Goal: Check status: Check status

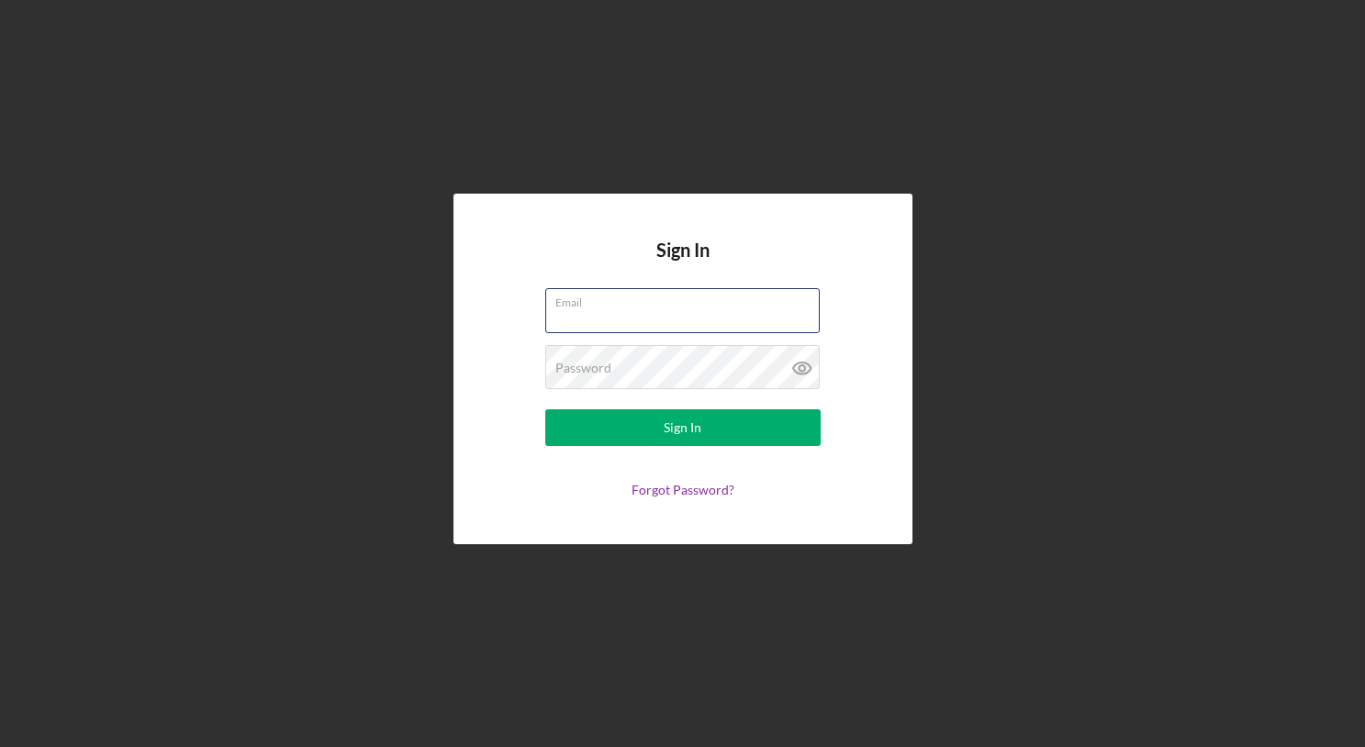
type input "[EMAIL_ADDRESS][DOMAIN_NAME]"
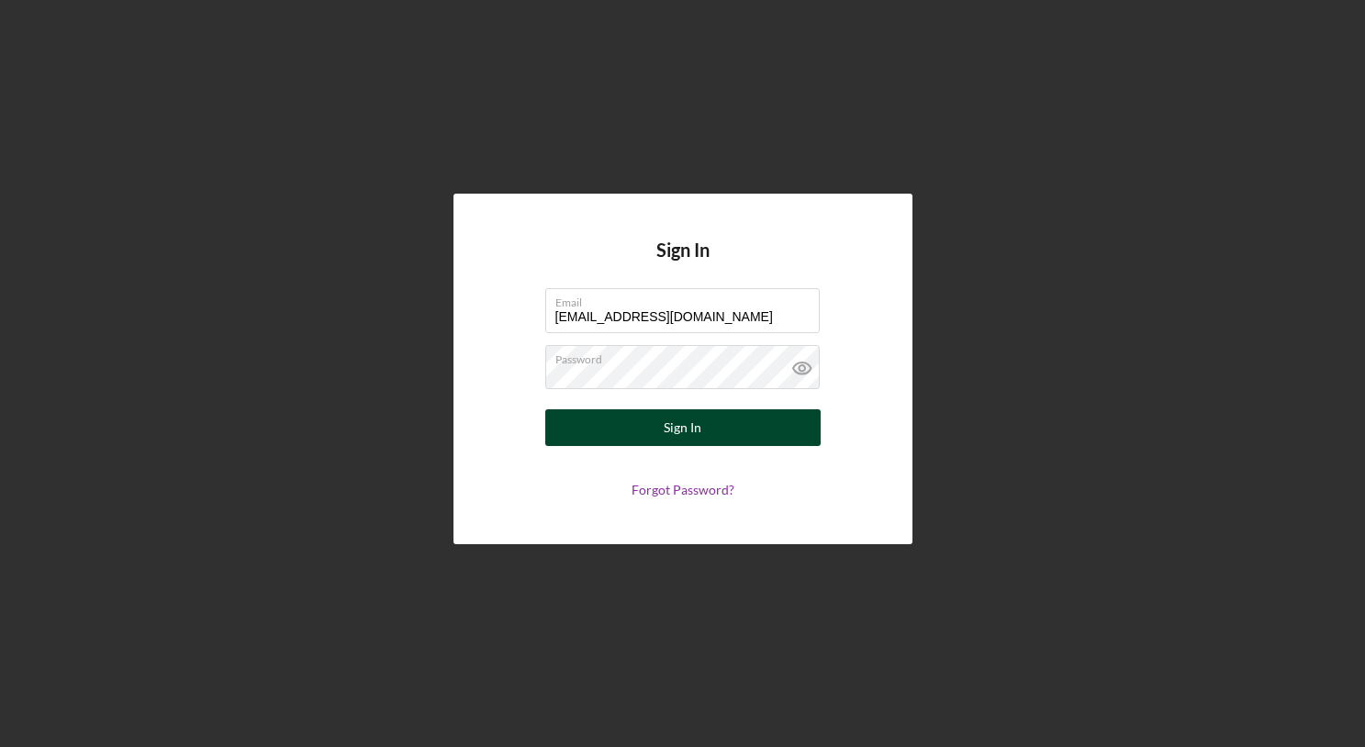
click at [689, 429] on div "Sign In" at bounding box center [683, 427] width 38 height 37
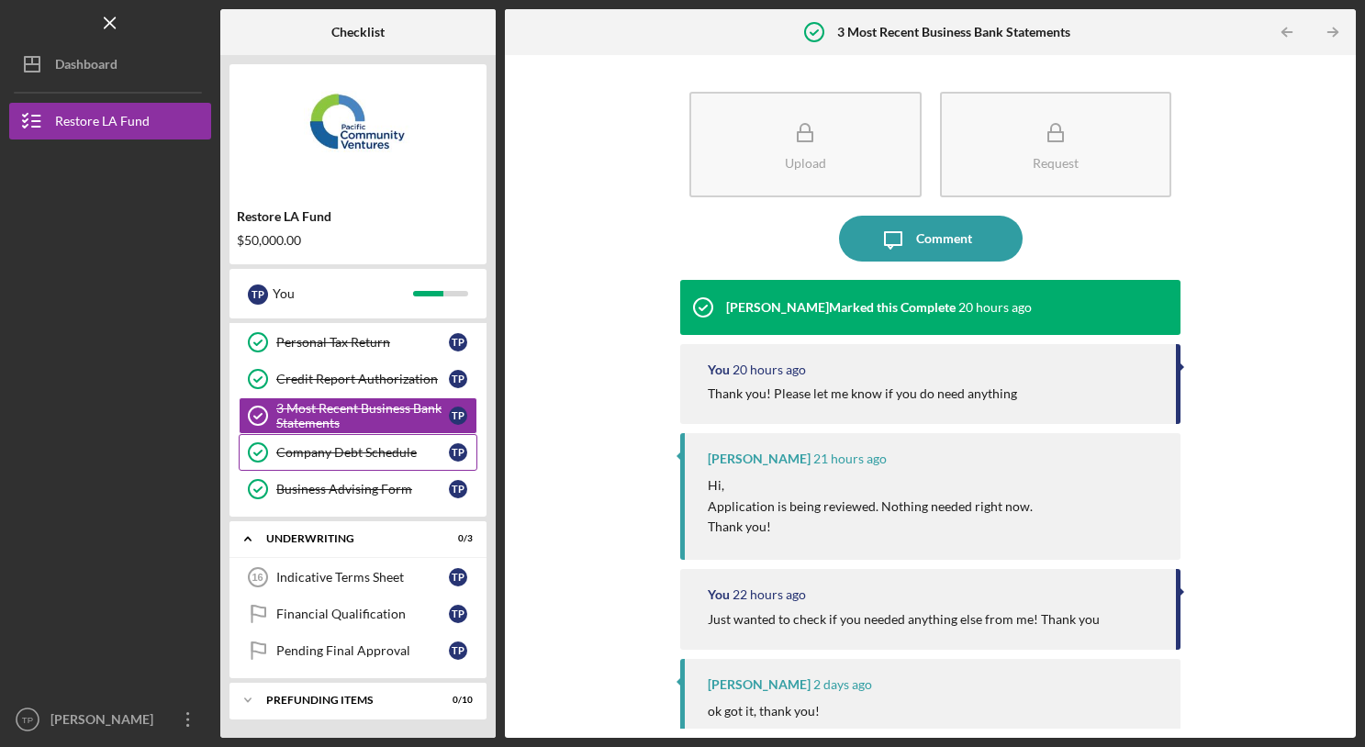
click at [333, 445] on div "Company Debt Schedule" at bounding box center [362, 452] width 173 height 15
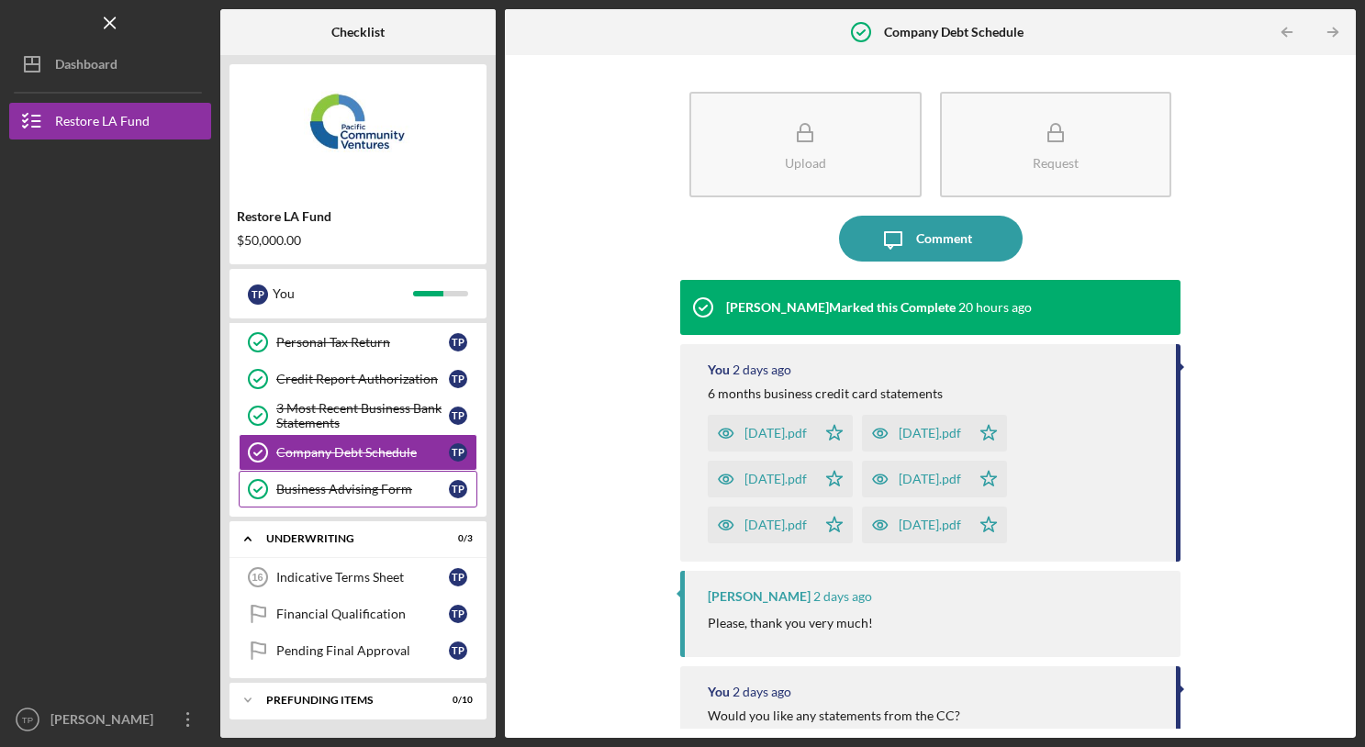
click at [408, 473] on link "Business Advising Form Business Advising Form T P" at bounding box center [358, 489] width 239 height 37
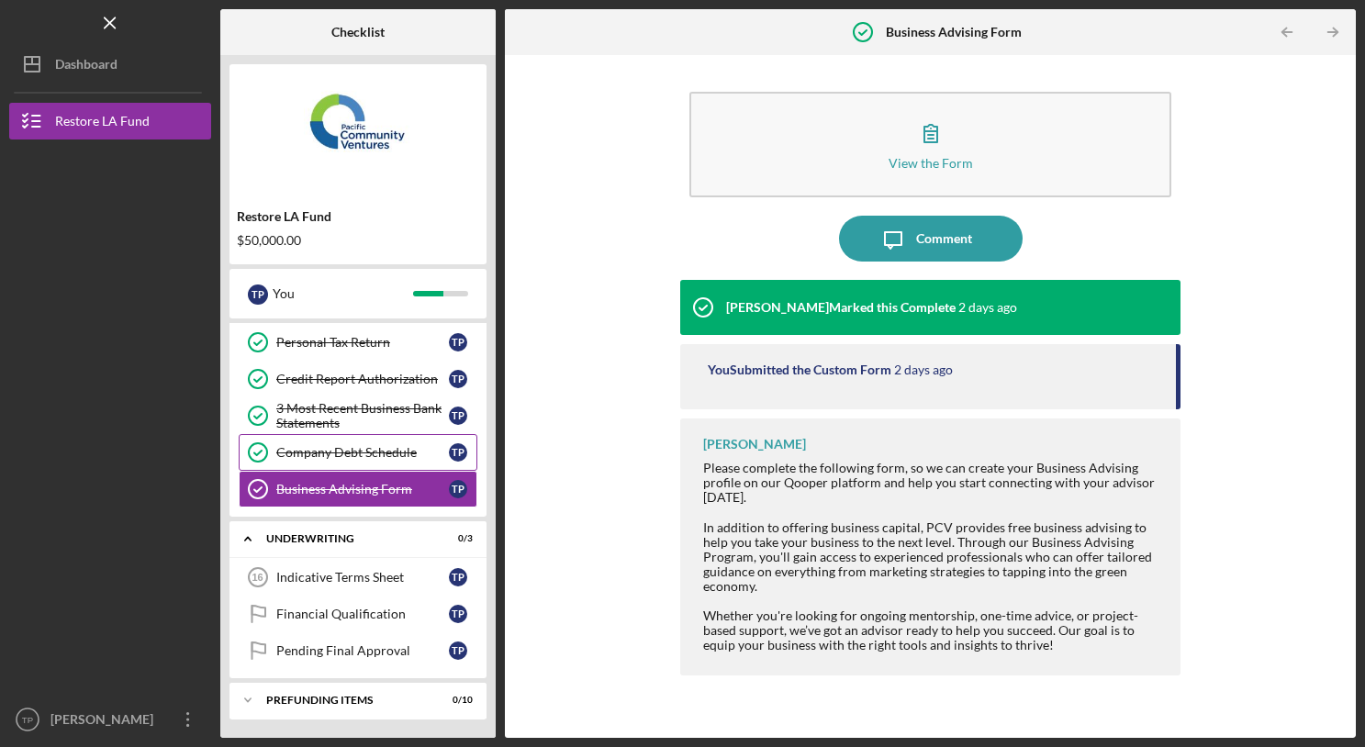
scroll to position [216, 0]
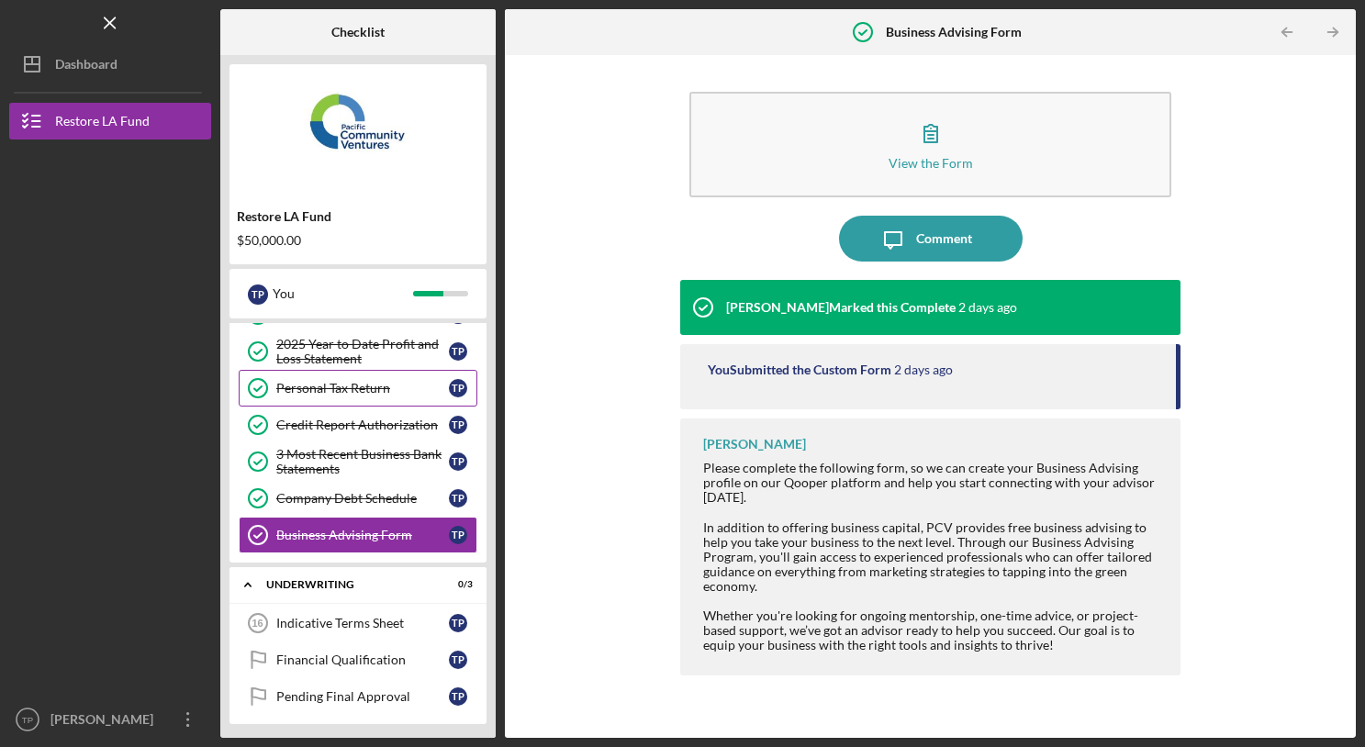
click at [348, 385] on div "Personal Tax Return" at bounding box center [362, 388] width 173 height 15
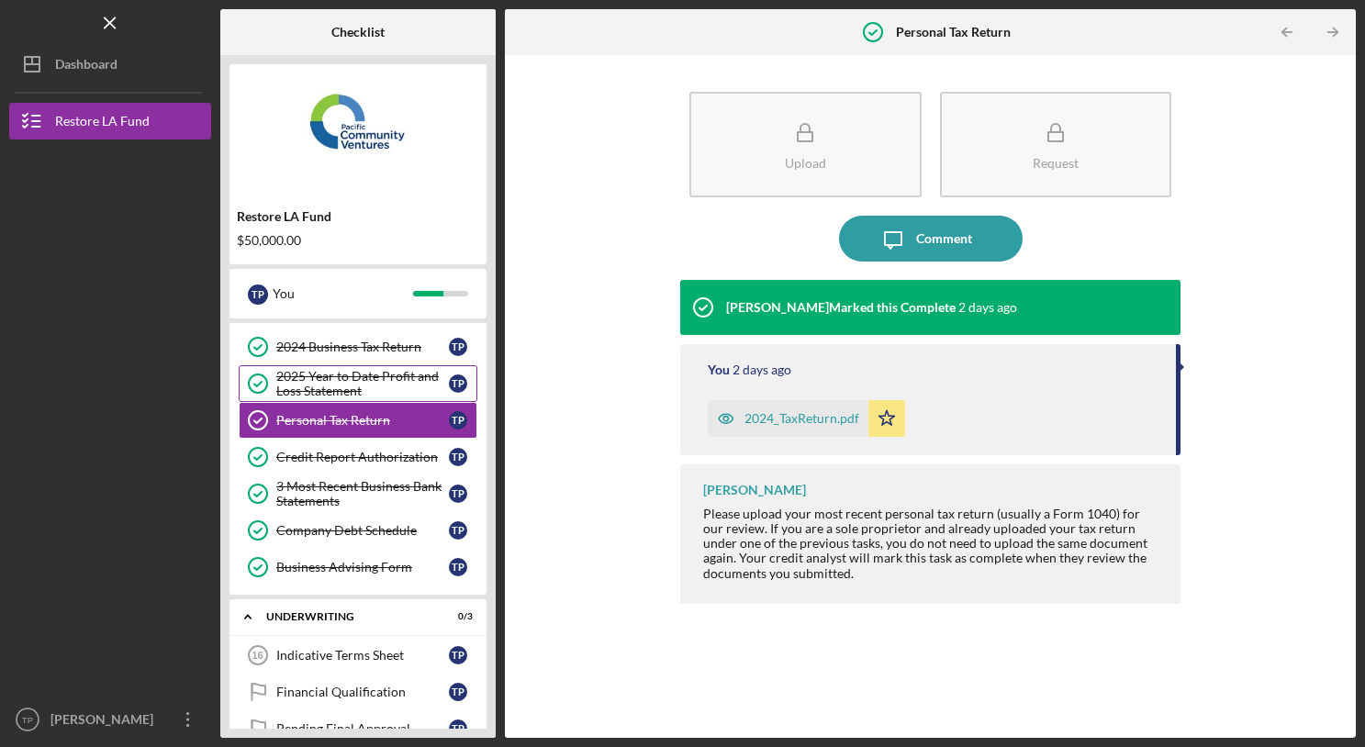
click at [348, 385] on div "2025 Year to Date Profit and Loss Statement" at bounding box center [362, 383] width 173 height 29
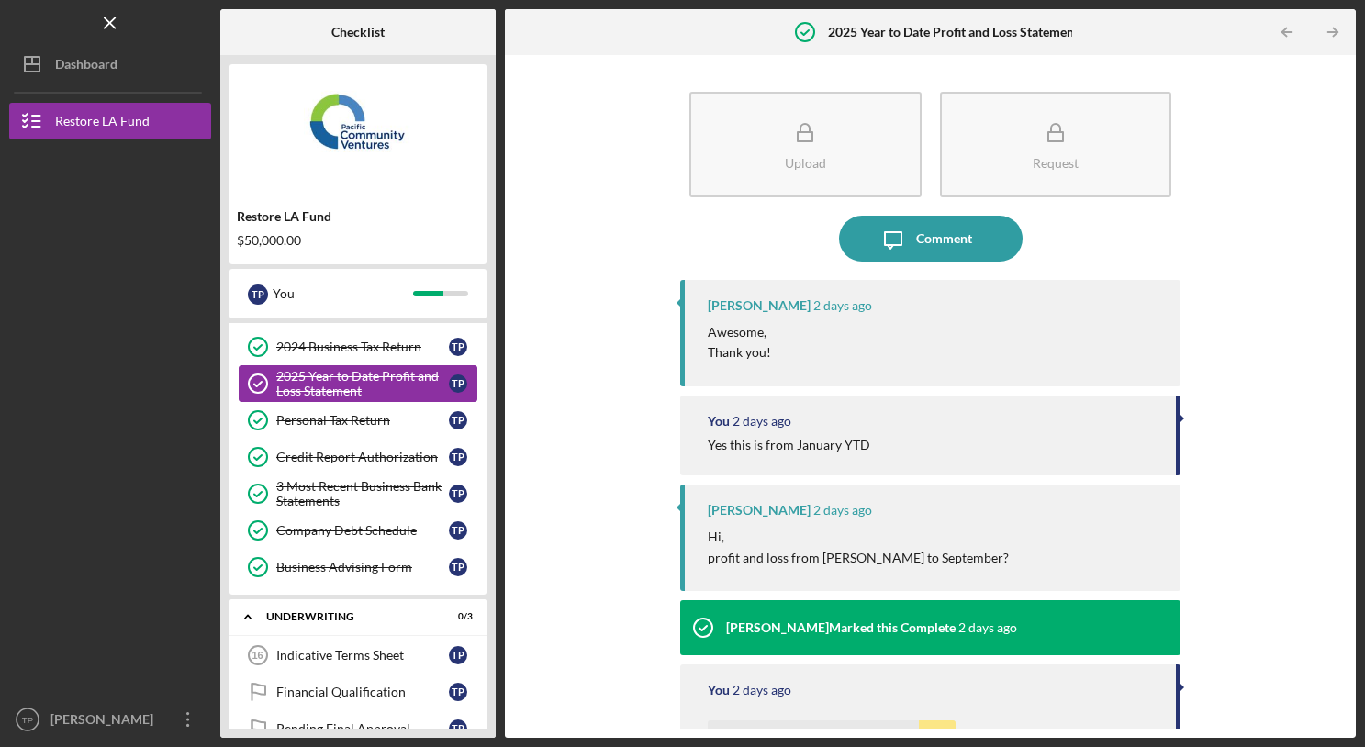
scroll to position [123, 0]
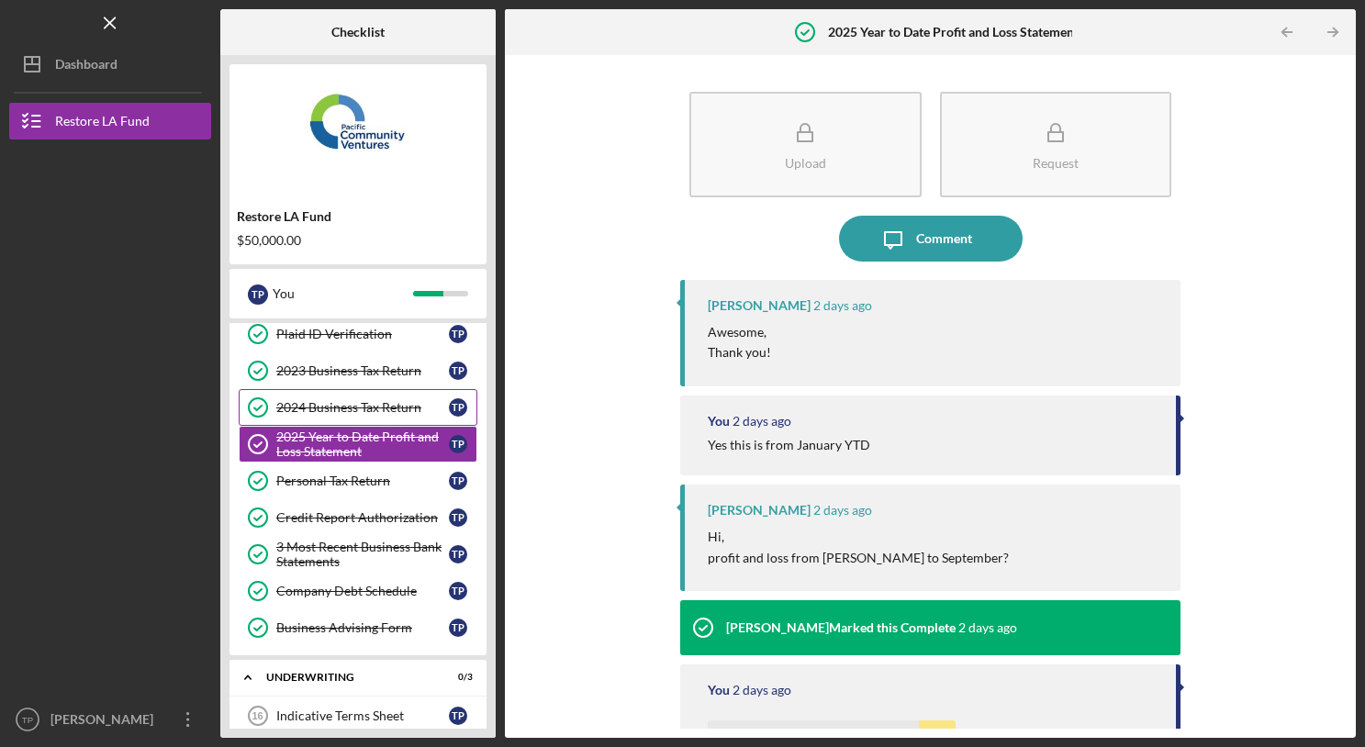
click at [349, 408] on div "2024 Business Tax Return" at bounding box center [362, 407] width 173 height 15
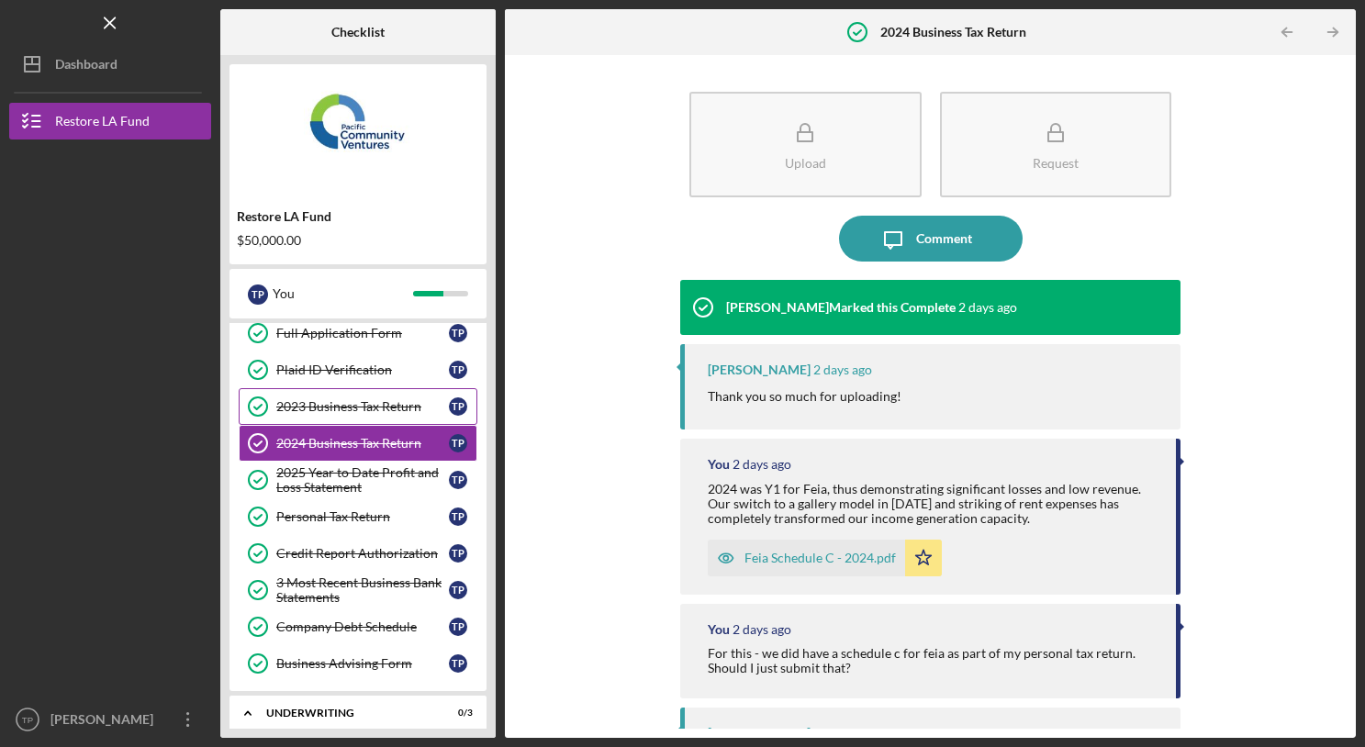
click at [356, 397] on link "2023 Business Tax Return 2023 Business Tax Return T P" at bounding box center [358, 406] width 239 height 37
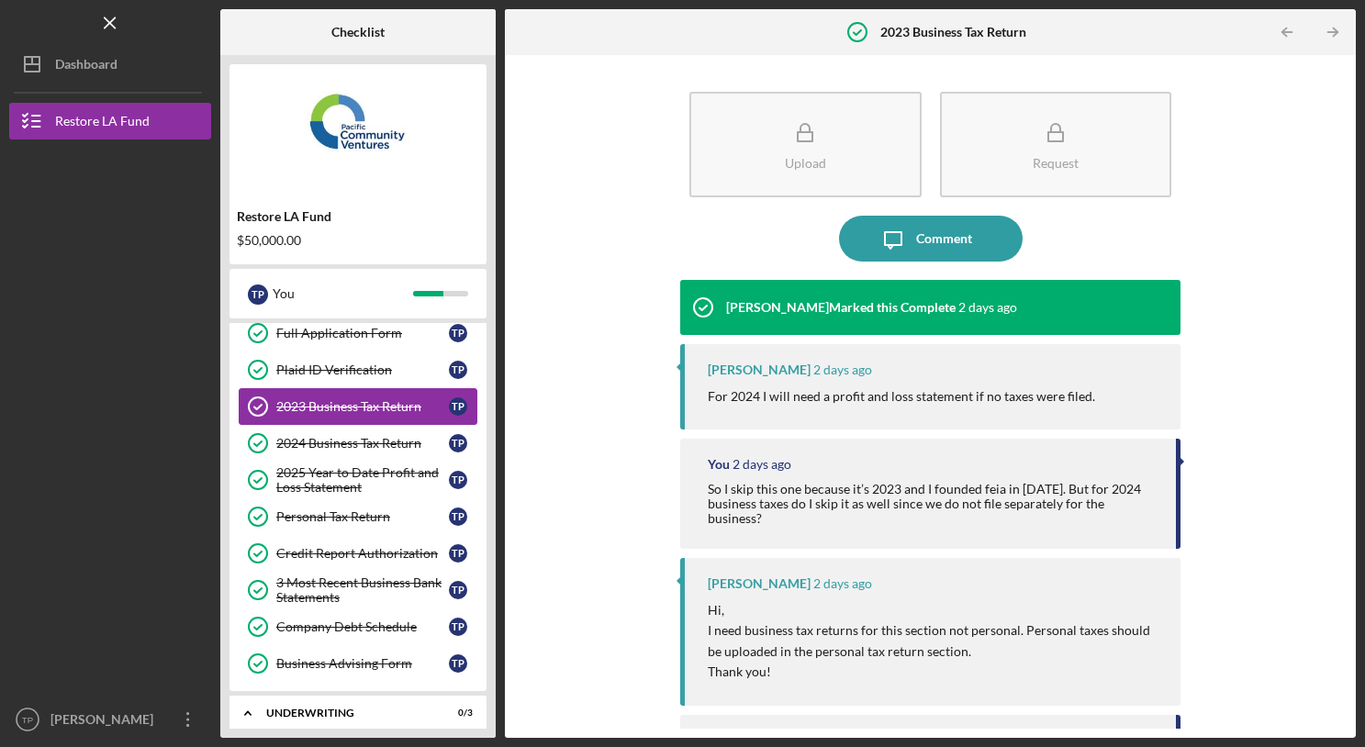
scroll to position [66, 0]
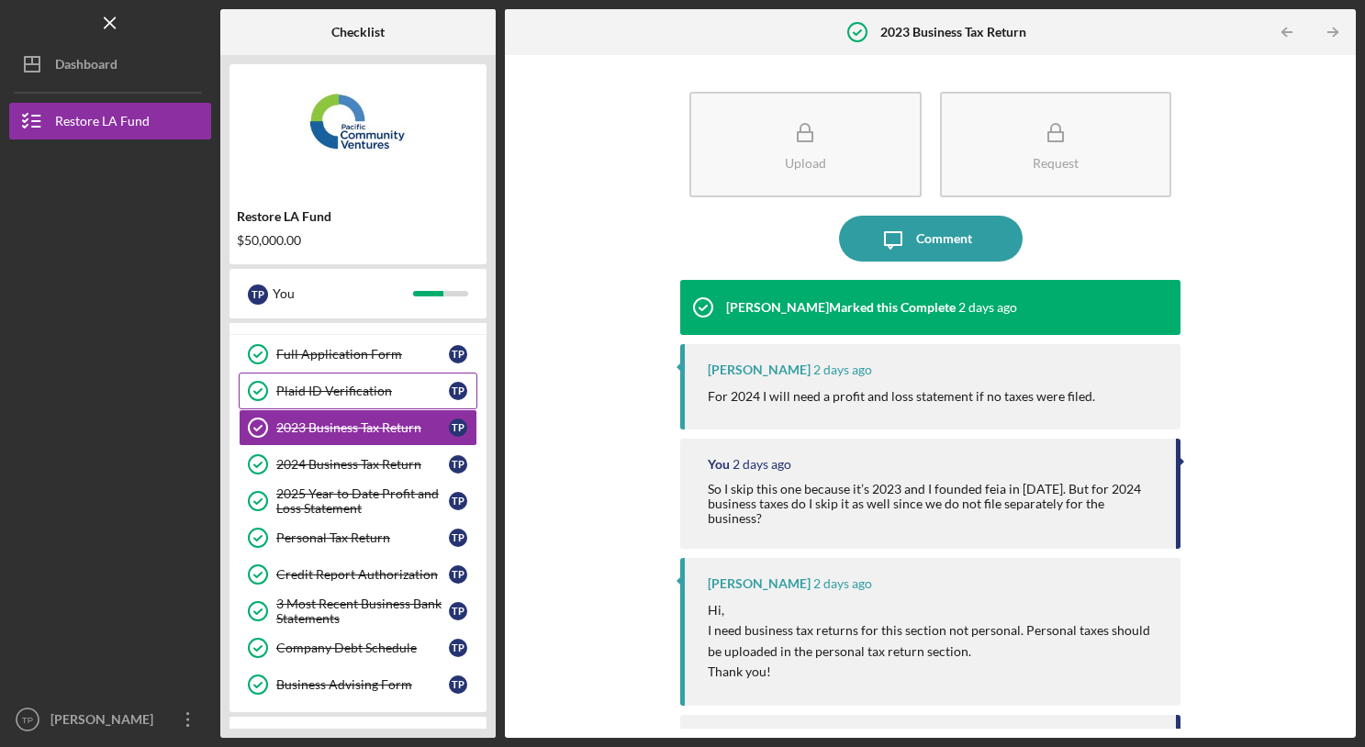
click at [364, 397] on div "Plaid ID Verification" at bounding box center [362, 391] width 173 height 15
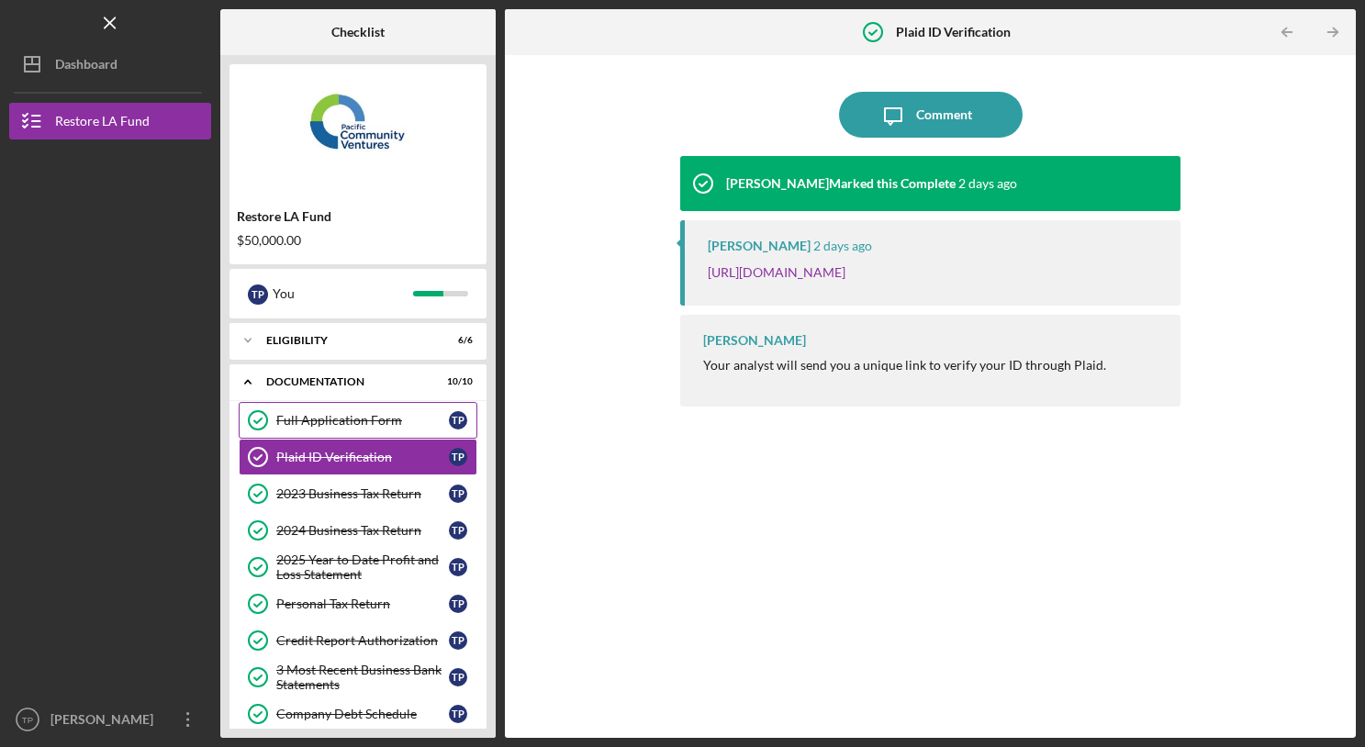
click at [356, 420] on div "Full Application Form" at bounding box center [362, 420] width 173 height 15
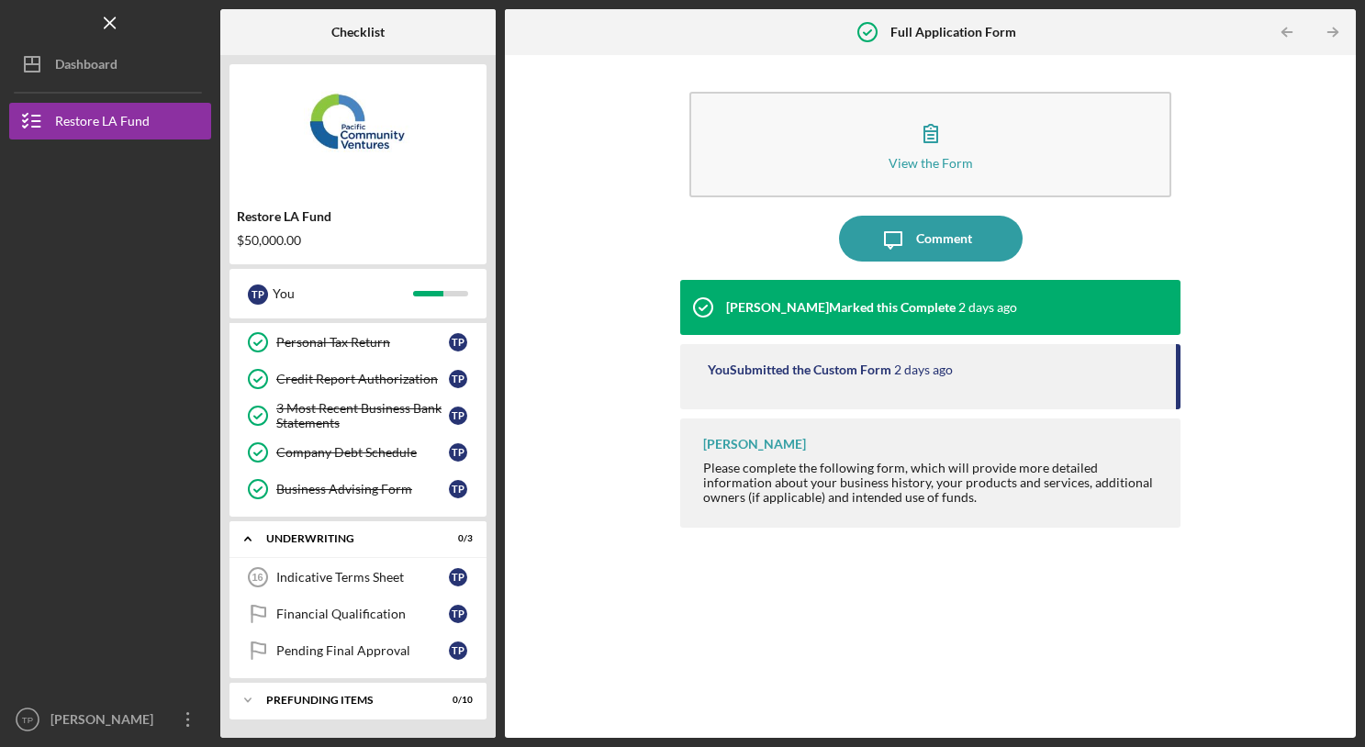
scroll to position [262, 0]
click at [330, 580] on div "Indicative Terms Sheet" at bounding box center [362, 577] width 173 height 15
